Goal: Task Accomplishment & Management: Manage account settings

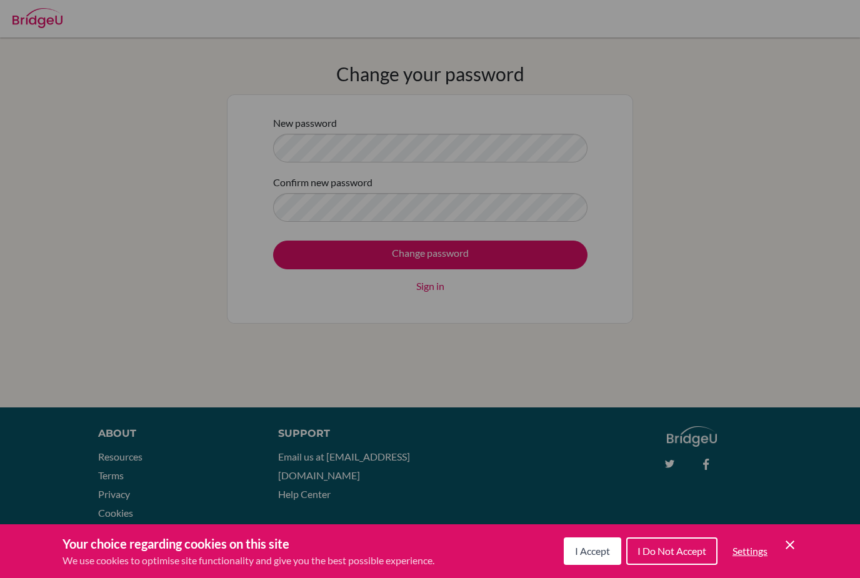
click at [596, 552] on span "I Accept" at bounding box center [592, 551] width 35 height 12
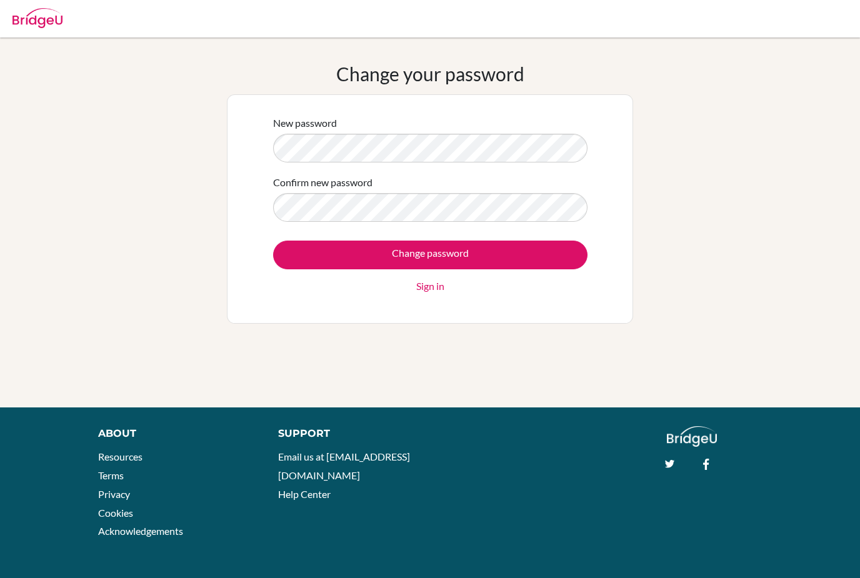
click at [548, 265] on input "Change password" at bounding box center [430, 255] width 315 height 29
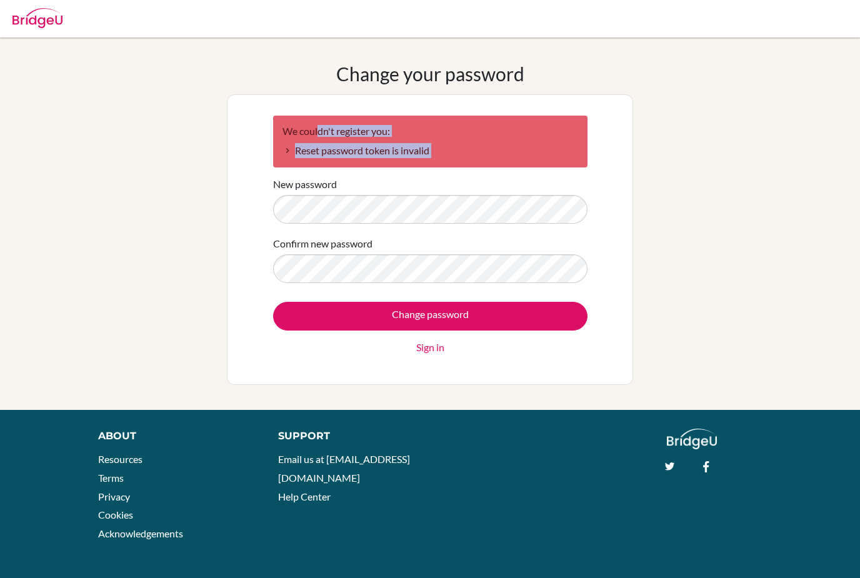
click at [106, 365] on div "Change your password We couldn't register you: Reset password token is invalid …" at bounding box center [430, 224] width 860 height 323
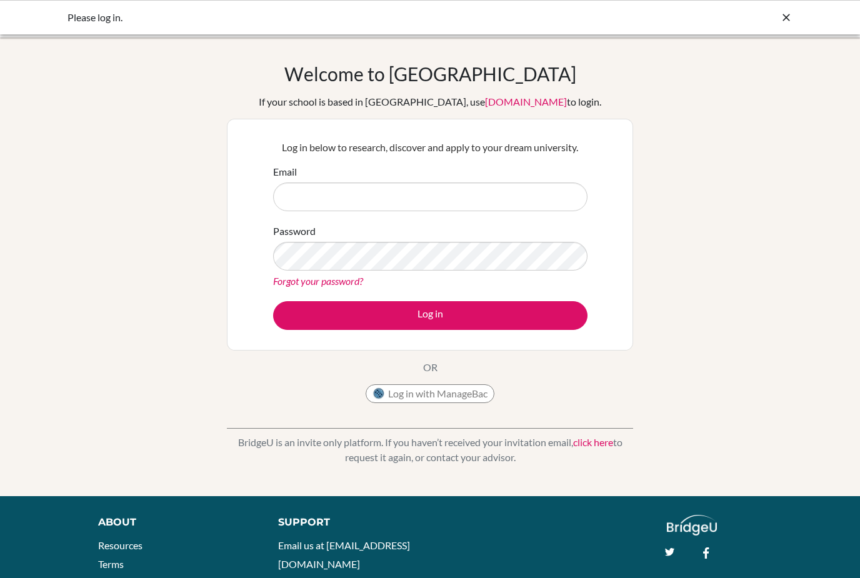
click at [800, 355] on div "Welcome to [GEOGRAPHIC_DATA] If your school is based in [GEOGRAPHIC_DATA], use …" at bounding box center [430, 267] width 860 height 409
click at [471, 390] on button "Log in with ManageBac" at bounding box center [430, 394] width 129 height 19
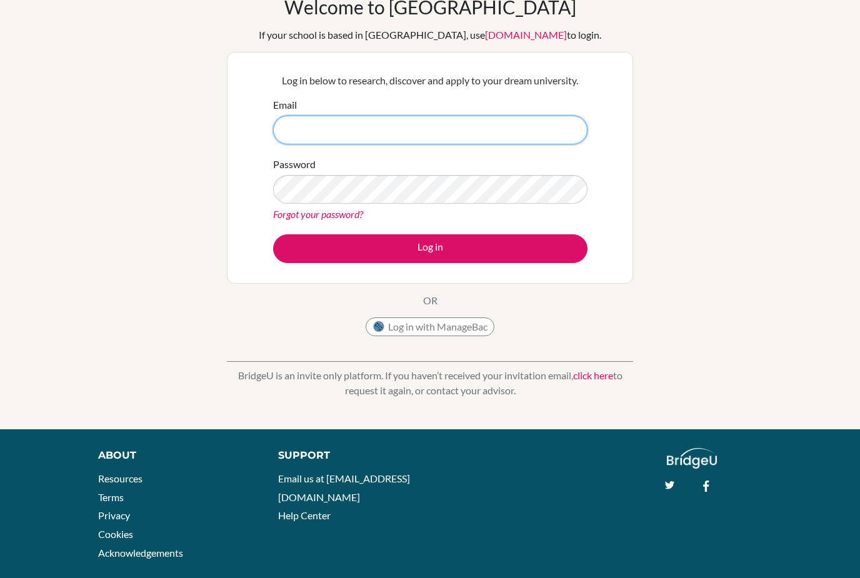
click at [524, 135] on input "Email" at bounding box center [430, 130] width 315 height 29
click at [488, 36] on link "[DOMAIN_NAME]" at bounding box center [526, 35] width 82 height 12
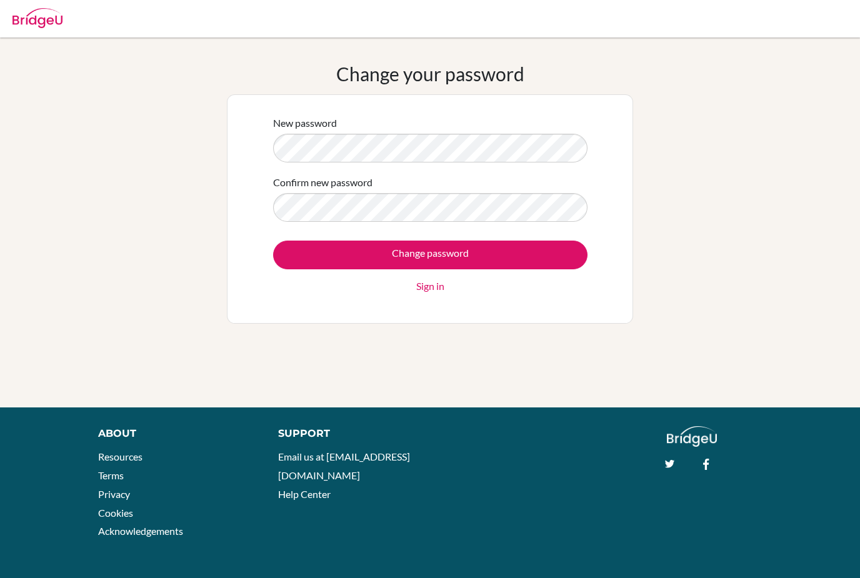
click at [512, 258] on input "Change password" at bounding box center [430, 255] width 315 height 29
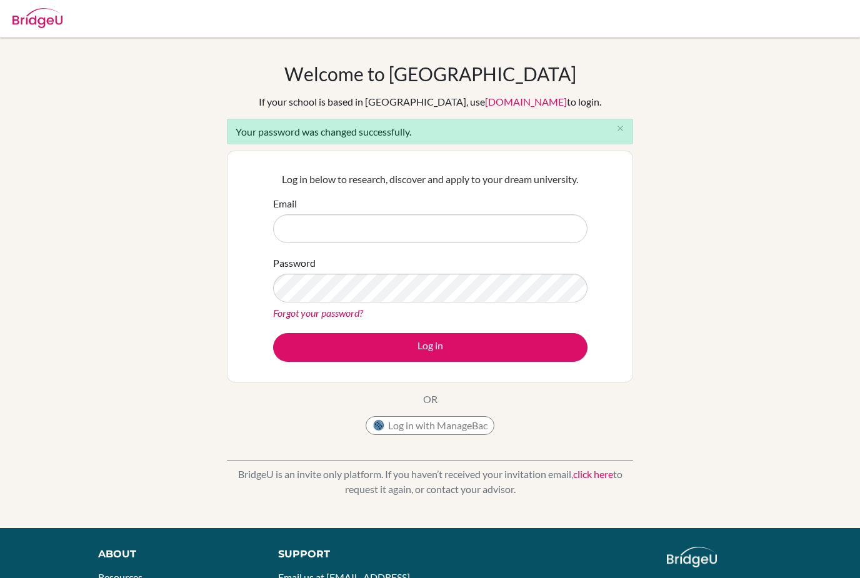
click at [485, 229] on input "Email" at bounding box center [430, 228] width 315 height 29
type input "V"
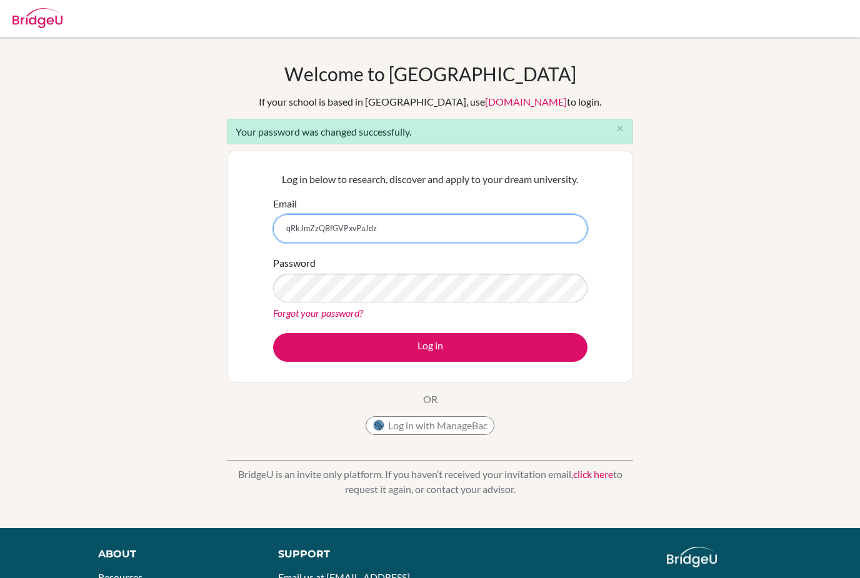
click at [545, 231] on input "qRkJmZzQBfGVPxvPaJdz" at bounding box center [430, 228] width 315 height 29
click at [544, 231] on input "qRkJmZzQBfGVPxvPaJdz" at bounding box center [430, 228] width 315 height 29
type input "Vtung27_student@ivycollegiate.org"
click at [557, 354] on button "Log in" at bounding box center [430, 347] width 315 height 29
click at [552, 358] on button "Log in" at bounding box center [430, 347] width 315 height 29
